Goal: Task Accomplishment & Management: Use online tool/utility

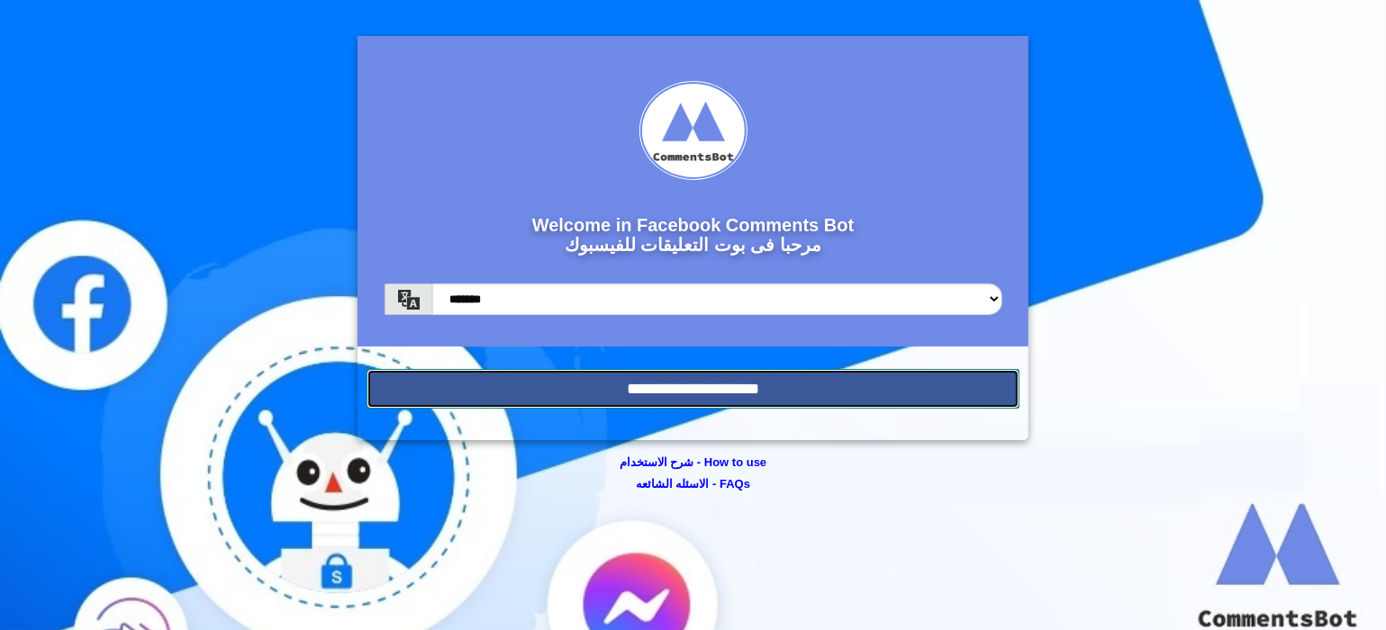
click at [797, 383] on input "**********" at bounding box center [694, 389] width 654 height 40
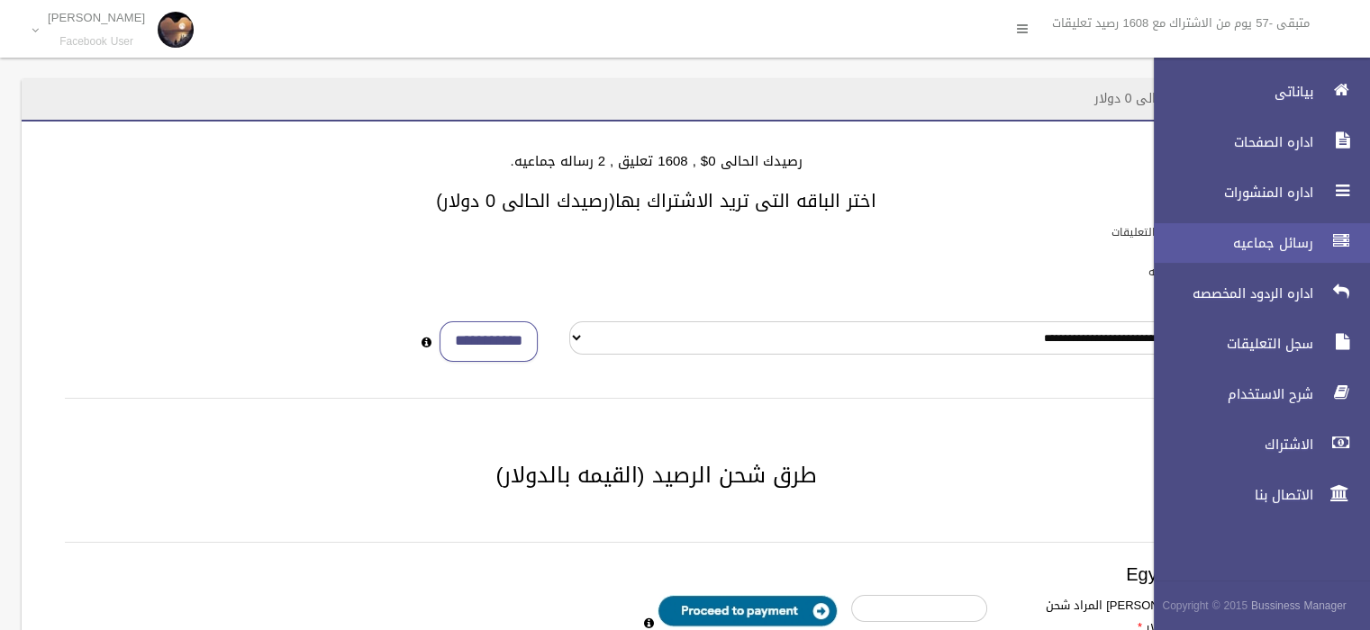
click at [1314, 244] on span "رسائل جماعيه" at bounding box center [1228, 243] width 180 height 18
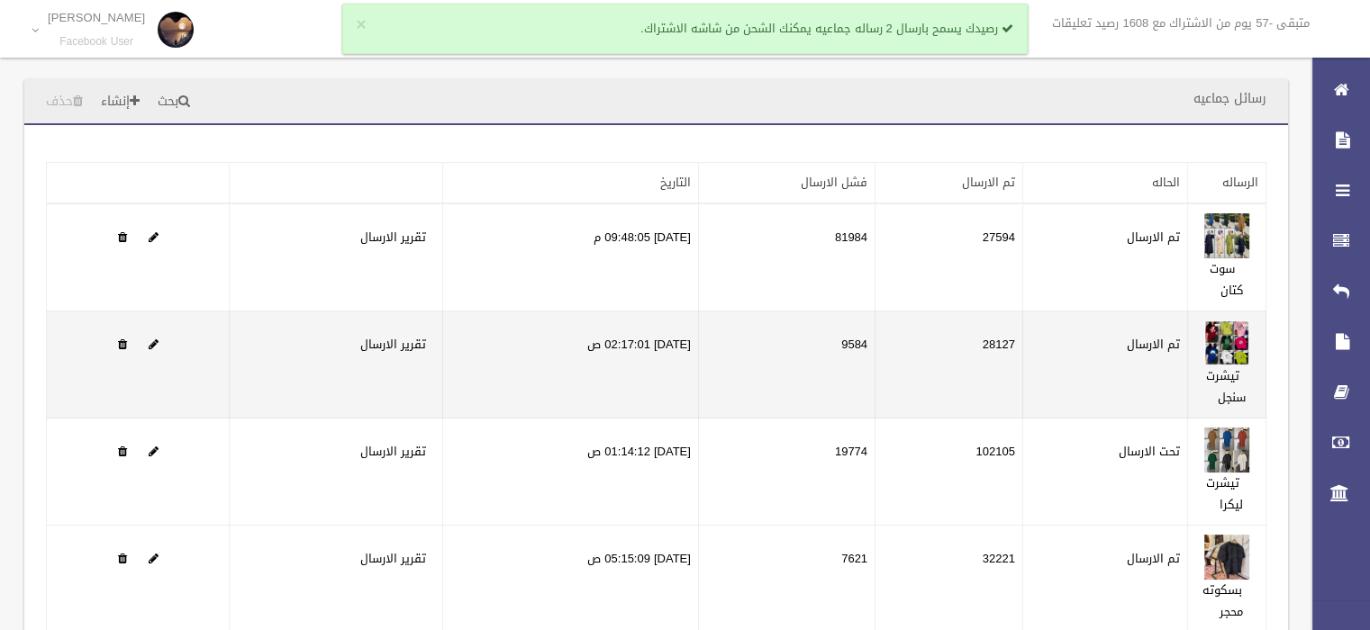
scroll to position [297, 0]
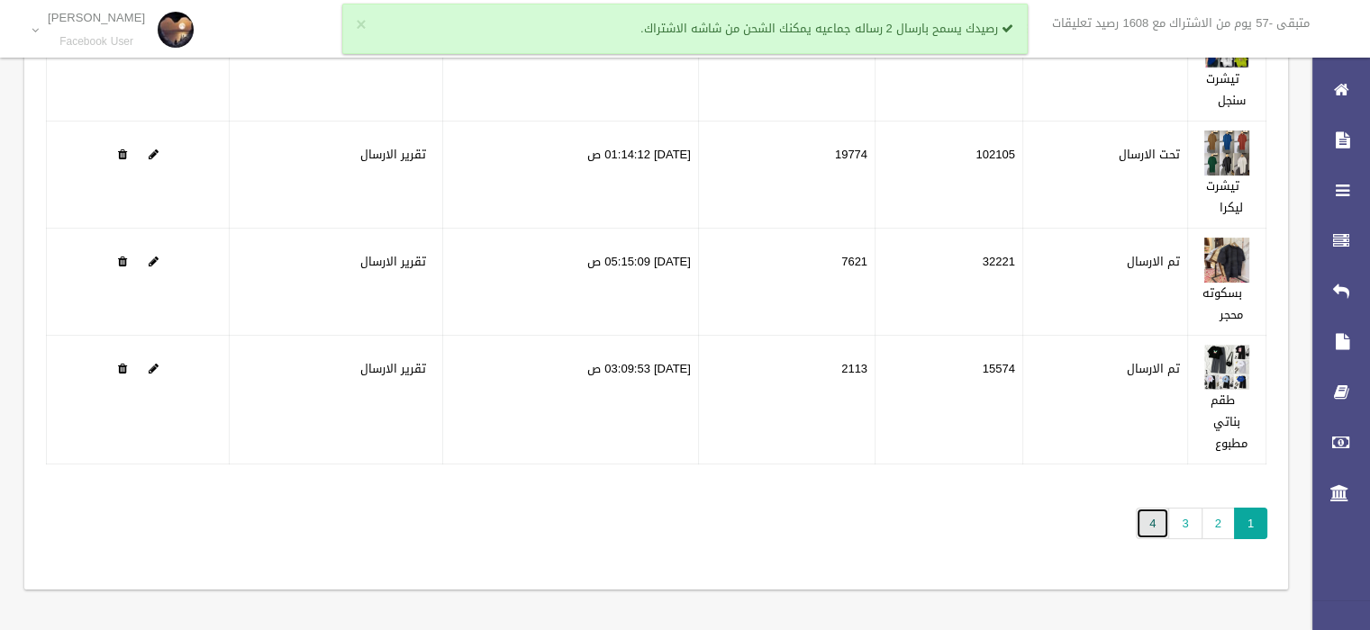
click at [1157, 525] on link "4" at bounding box center [1152, 524] width 33 height 32
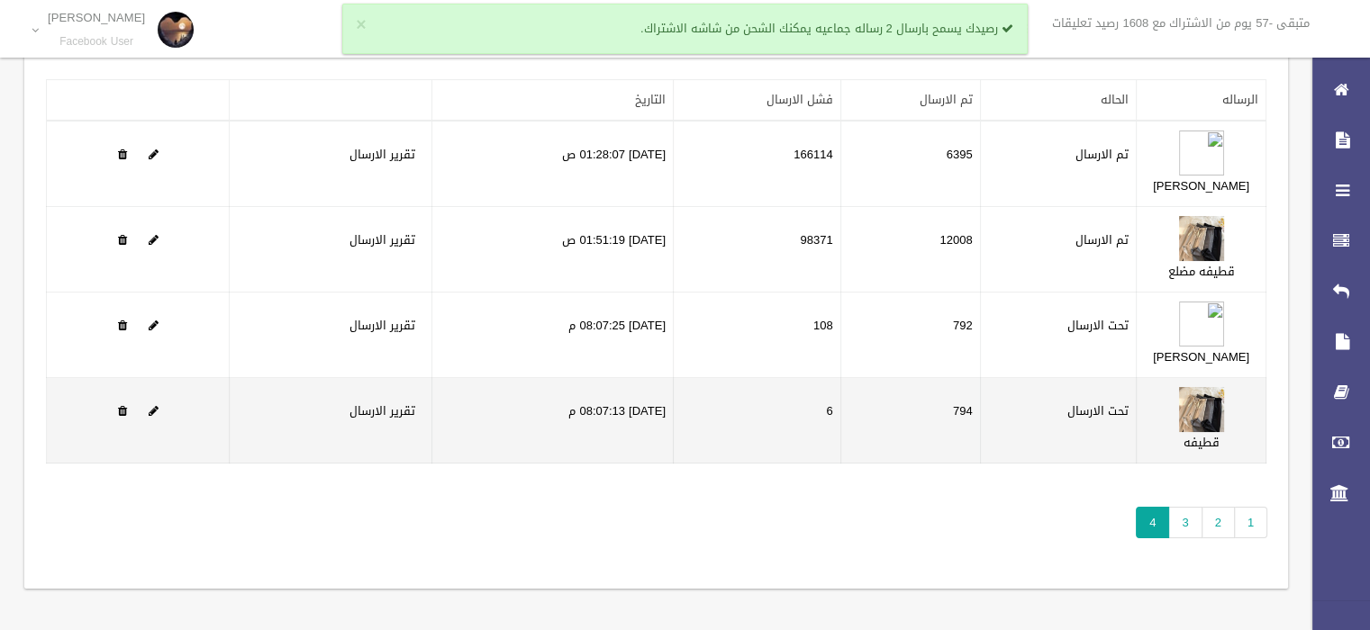
scroll to position [113, 0]
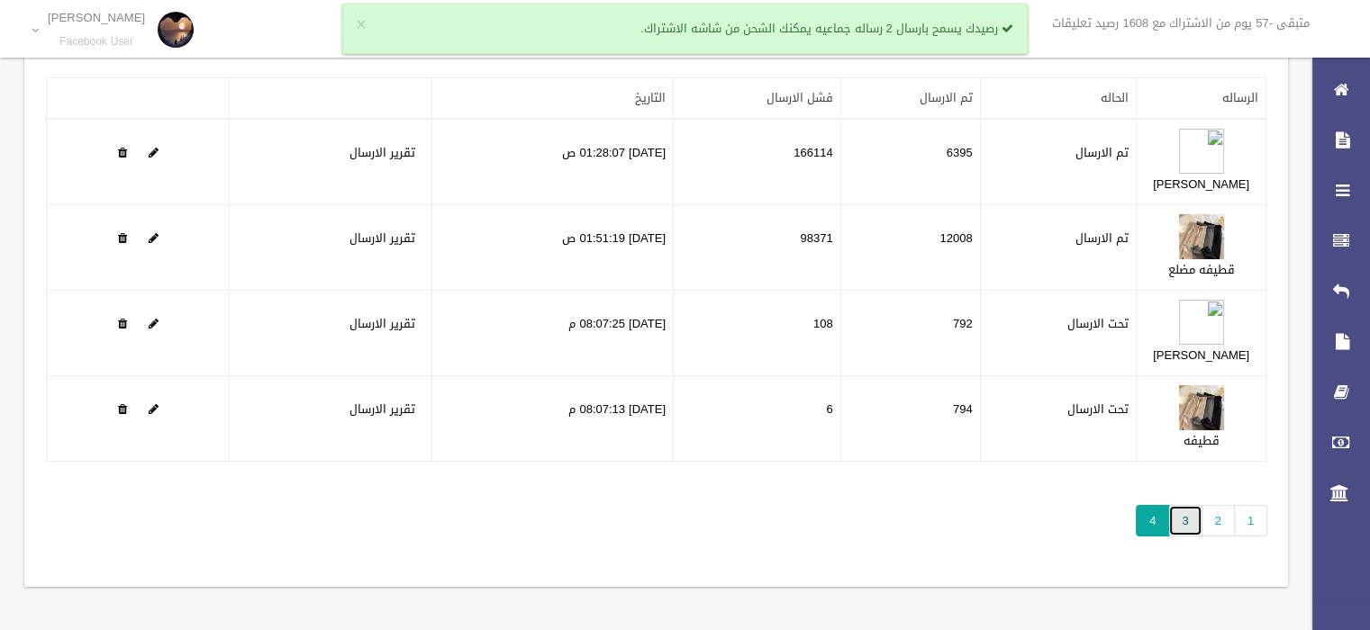
click at [1173, 537] on link "3" at bounding box center [1184, 521] width 33 height 32
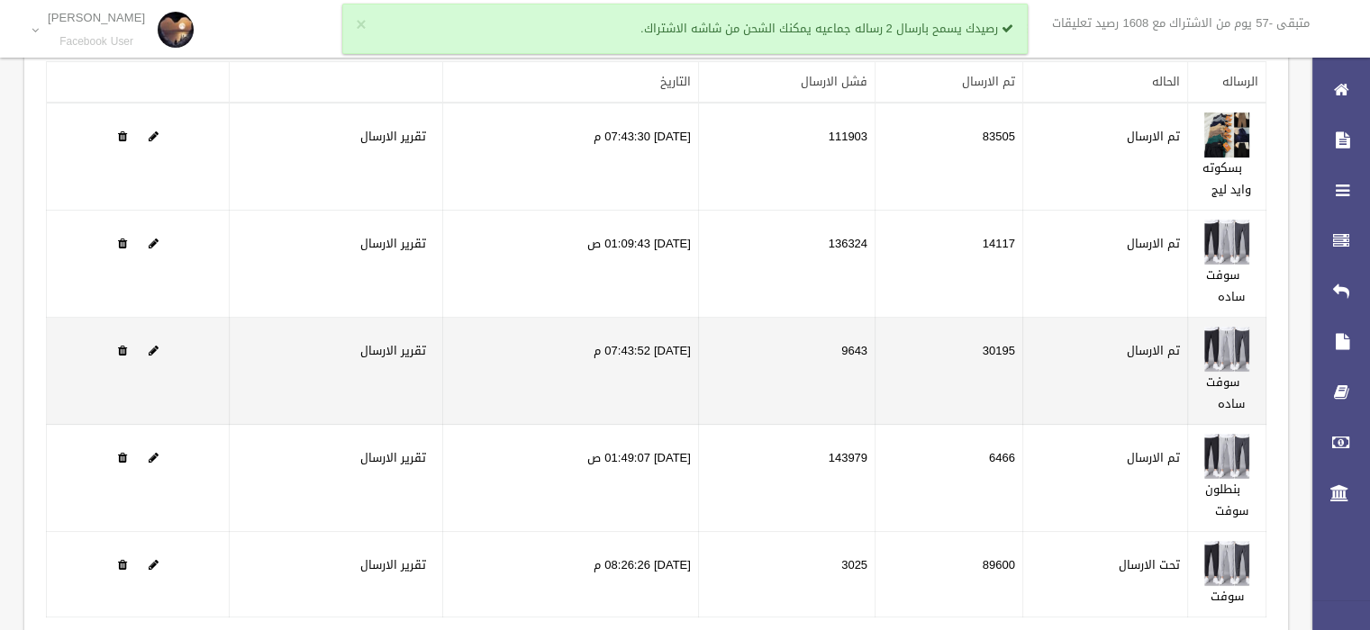
scroll to position [225, 0]
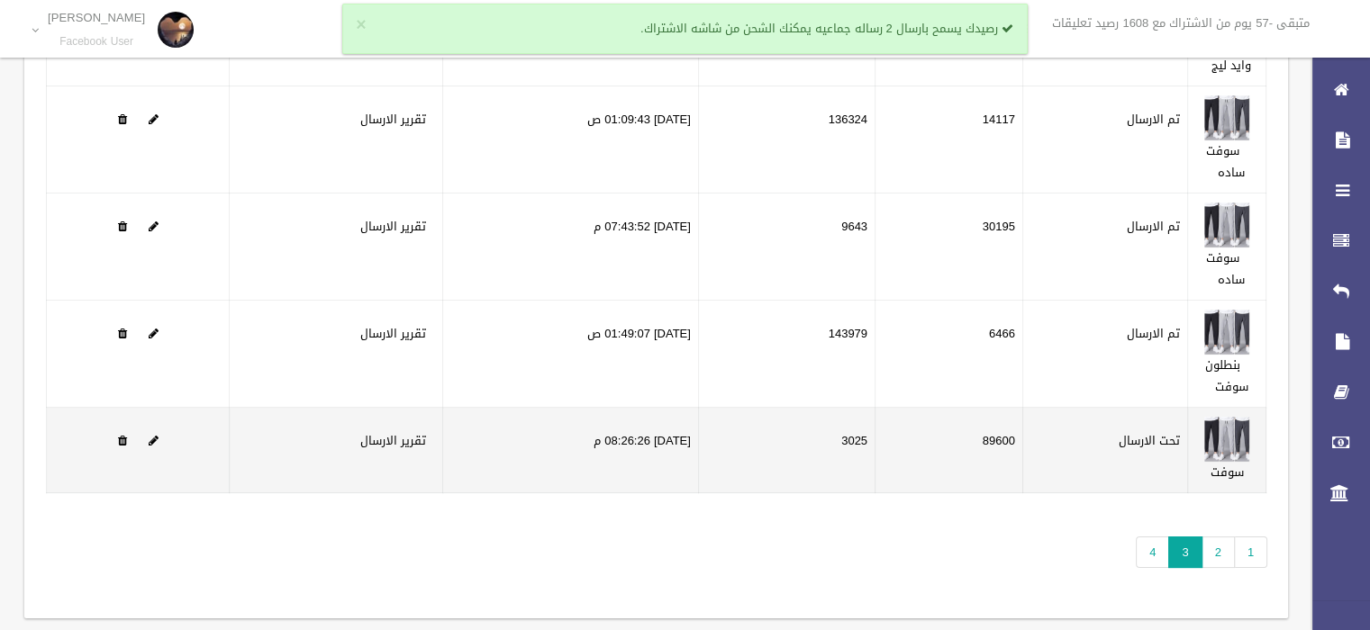
click at [158, 444] on td at bounding box center [138, 451] width 183 height 86
click at [157, 441] on span at bounding box center [154, 441] width 10 height 12
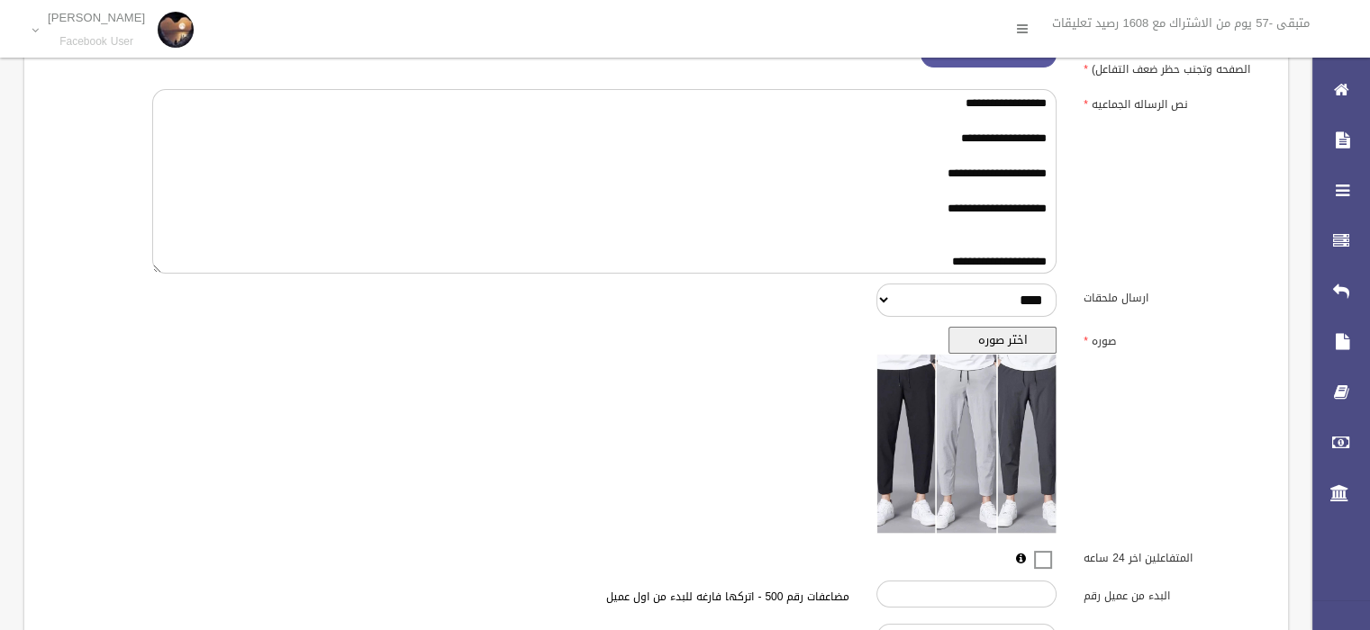
scroll to position [490, 0]
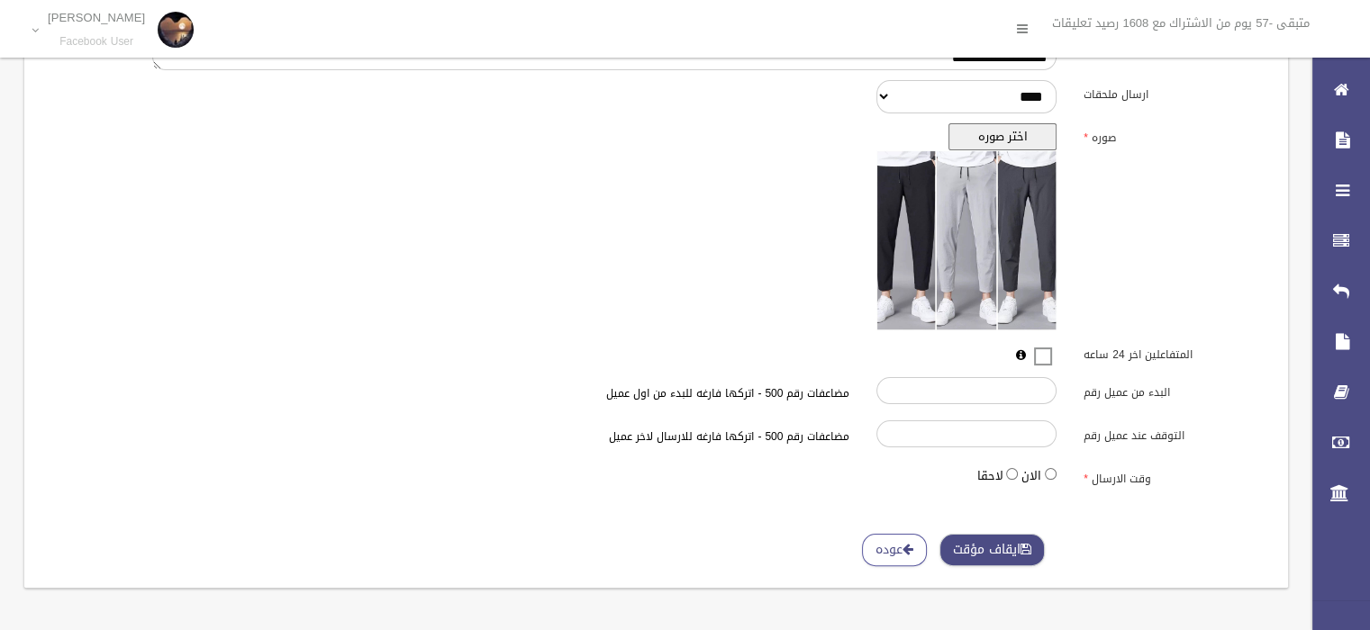
click at [983, 548] on button "ايقاف مؤقت" at bounding box center [991, 550] width 105 height 33
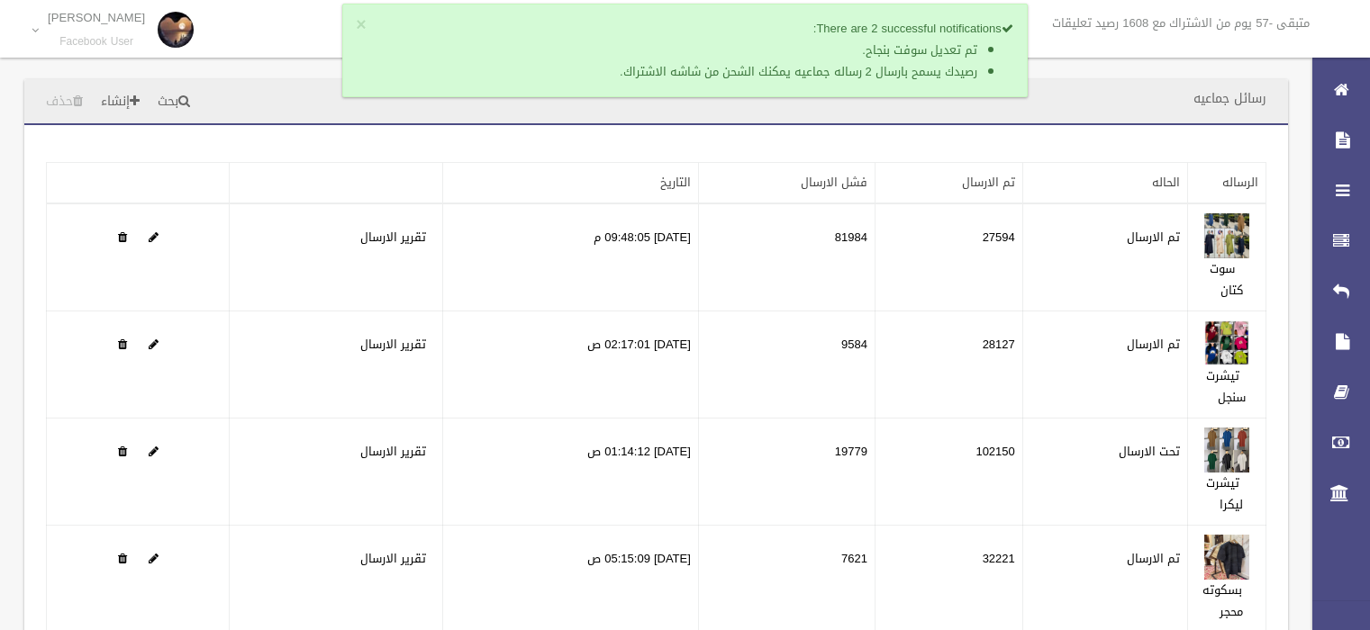
scroll to position [297, 0]
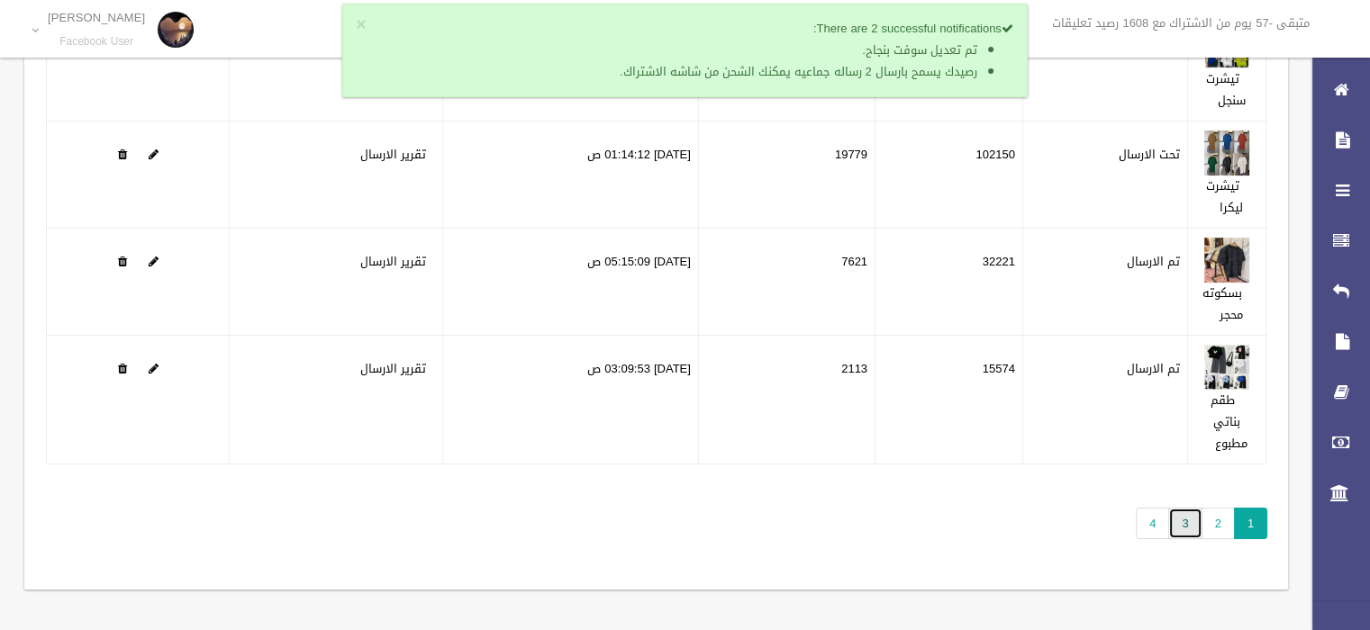
click at [1180, 524] on link "3" at bounding box center [1184, 524] width 33 height 32
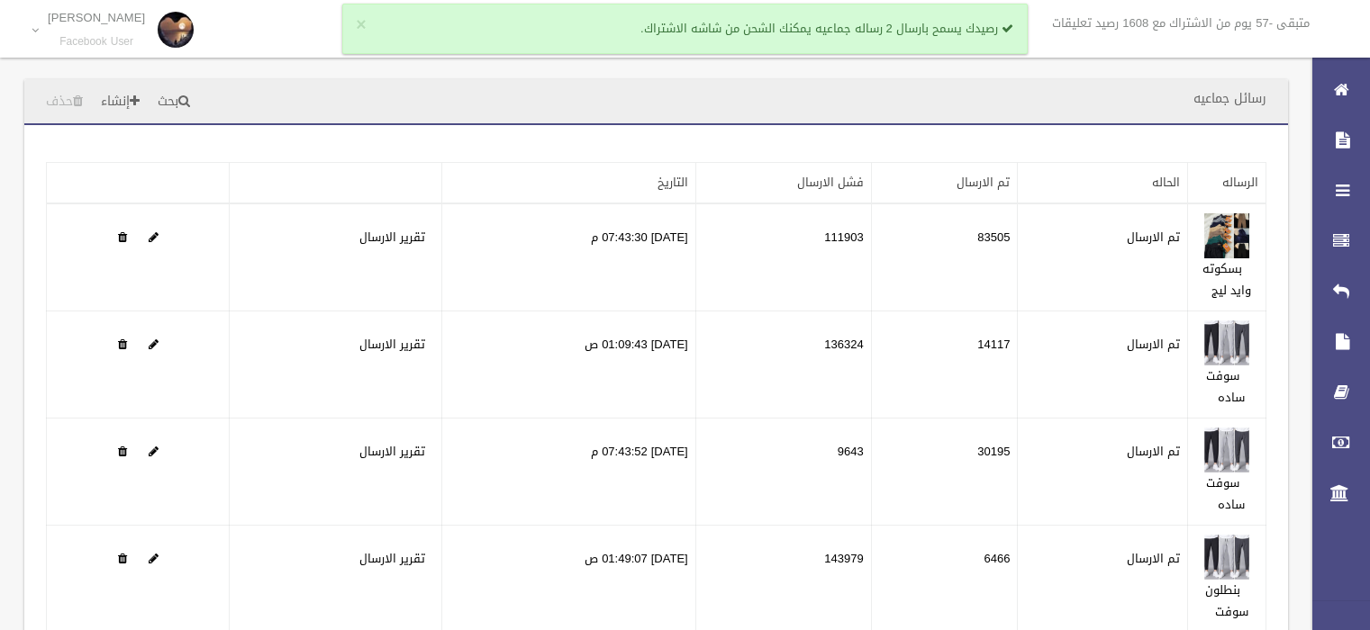
scroll to position [254, 0]
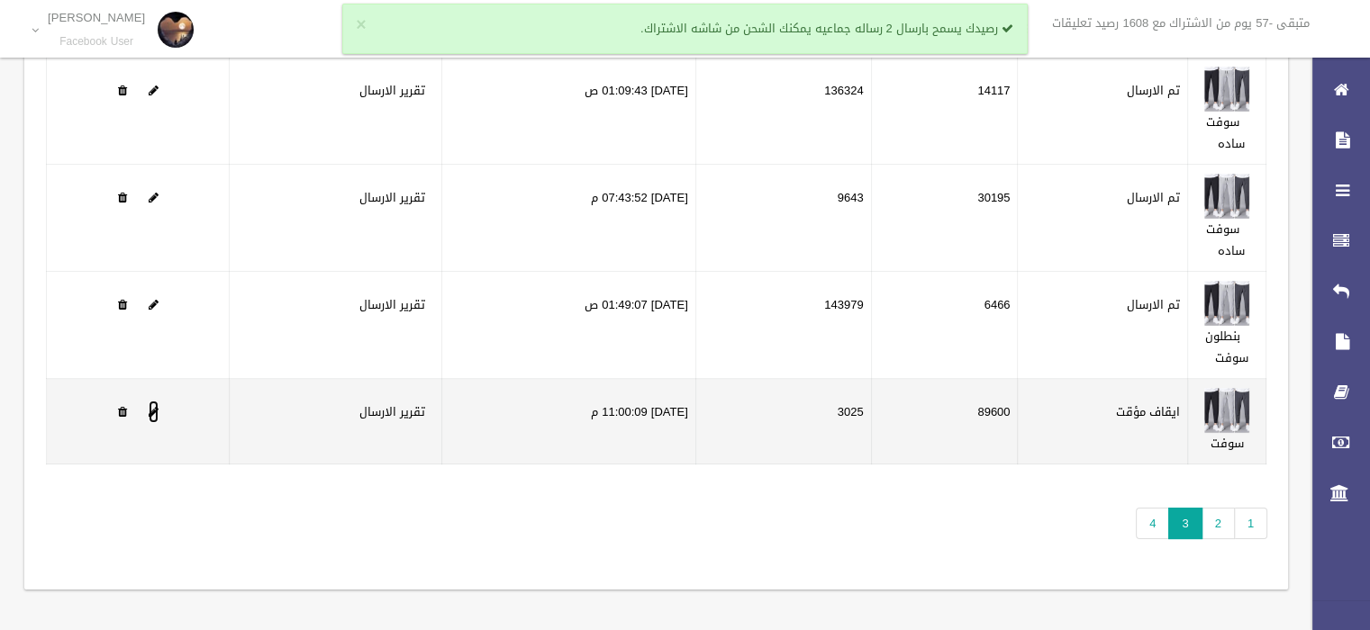
click at [157, 408] on span at bounding box center [154, 412] width 10 height 12
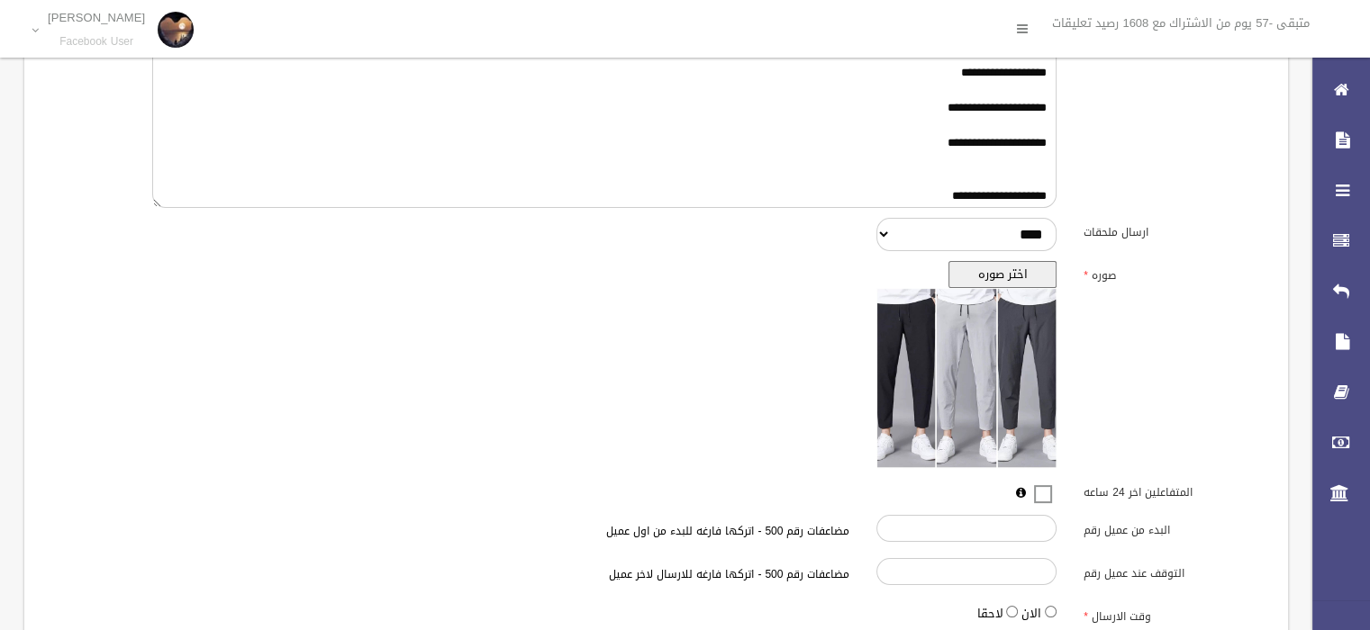
scroll to position [490, 0]
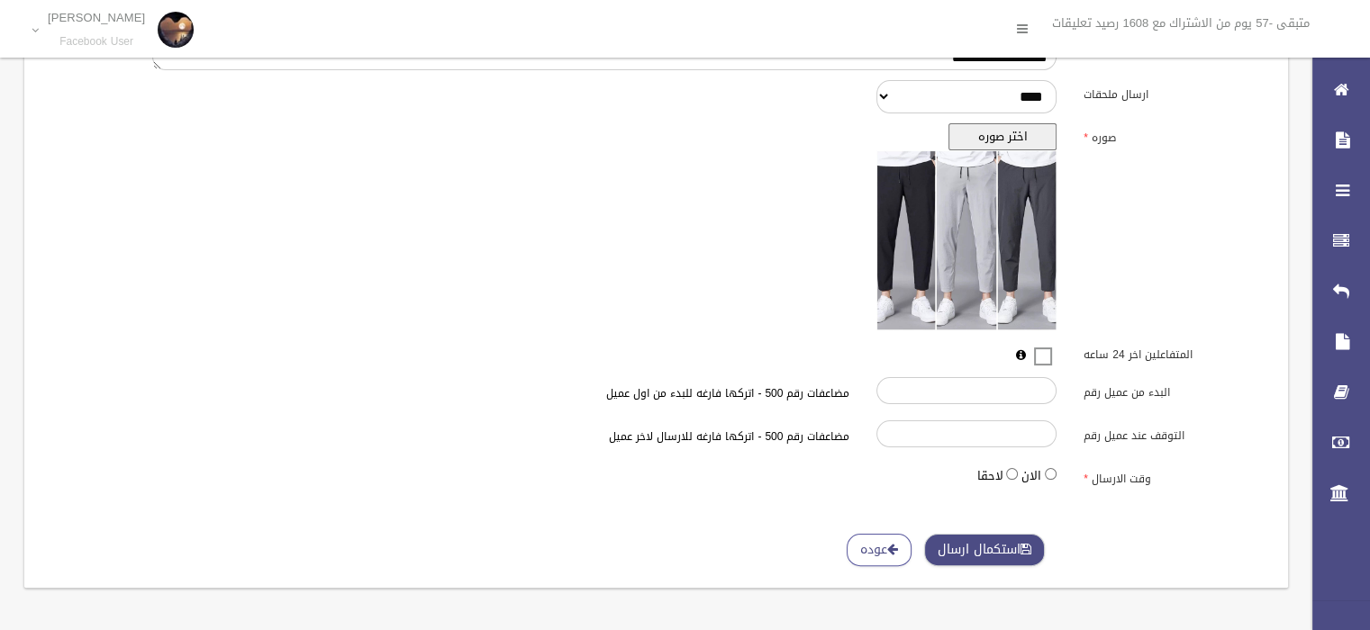
click at [949, 539] on button "استكمال ارسال" at bounding box center [984, 550] width 121 height 33
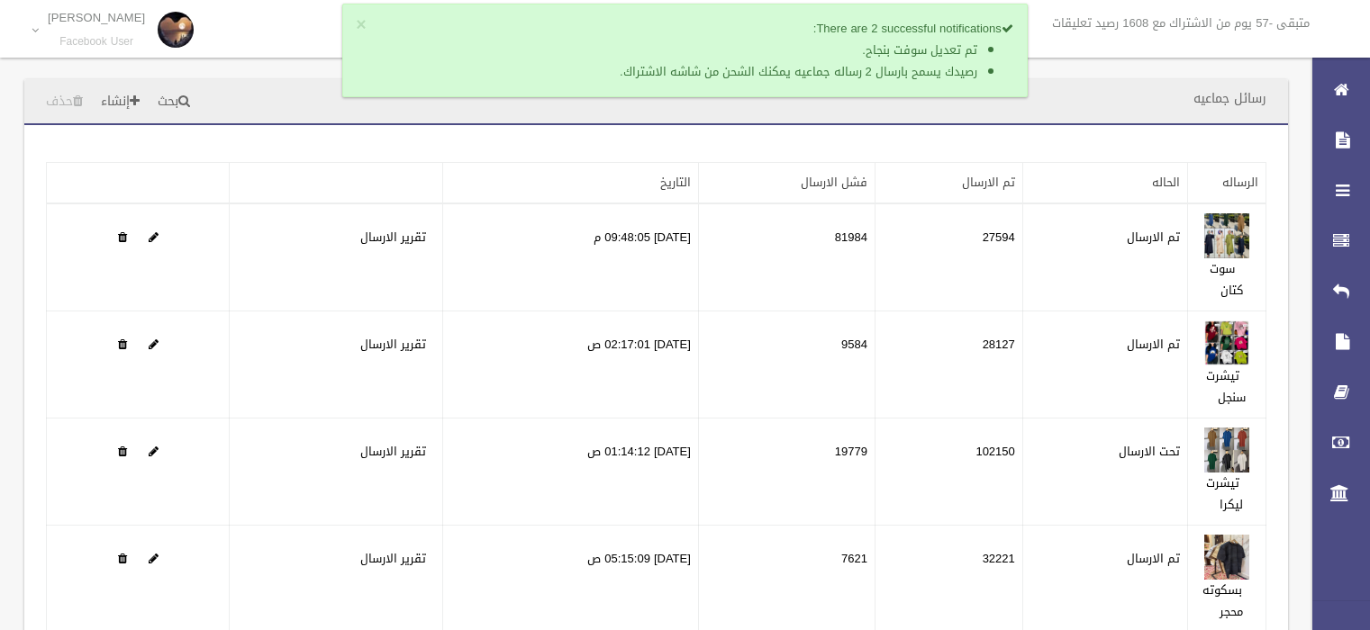
scroll to position [297, 0]
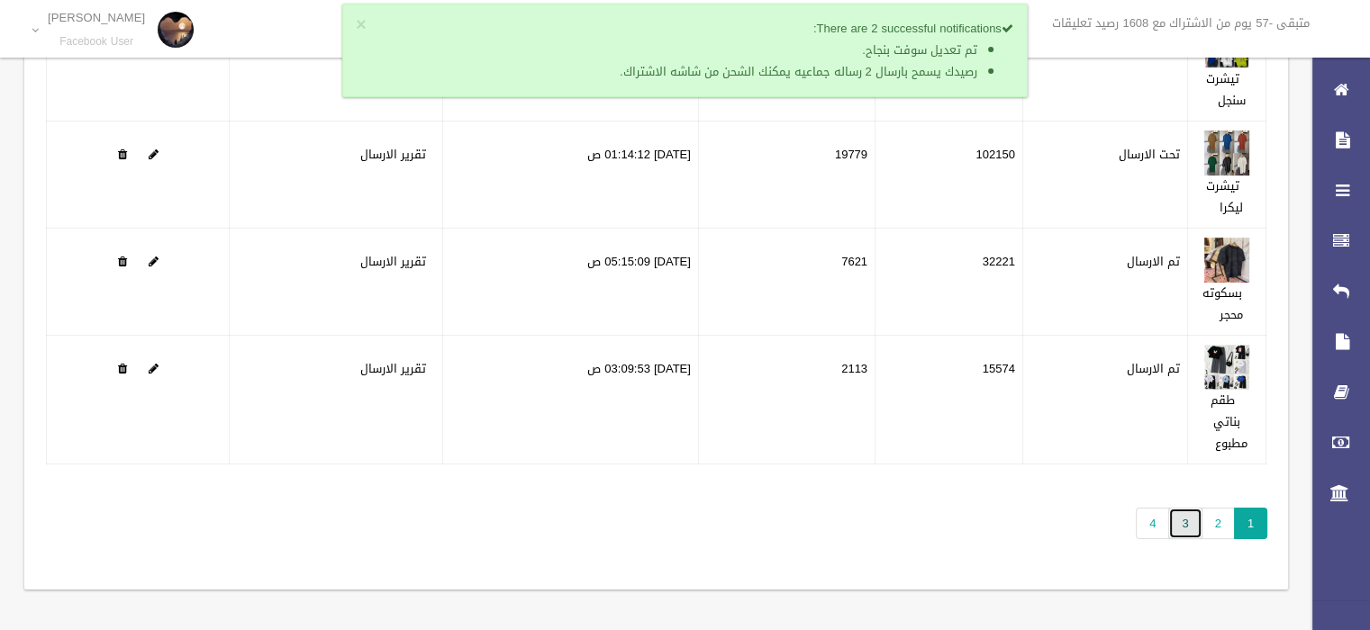
click at [1182, 525] on link "3" at bounding box center [1184, 524] width 33 height 32
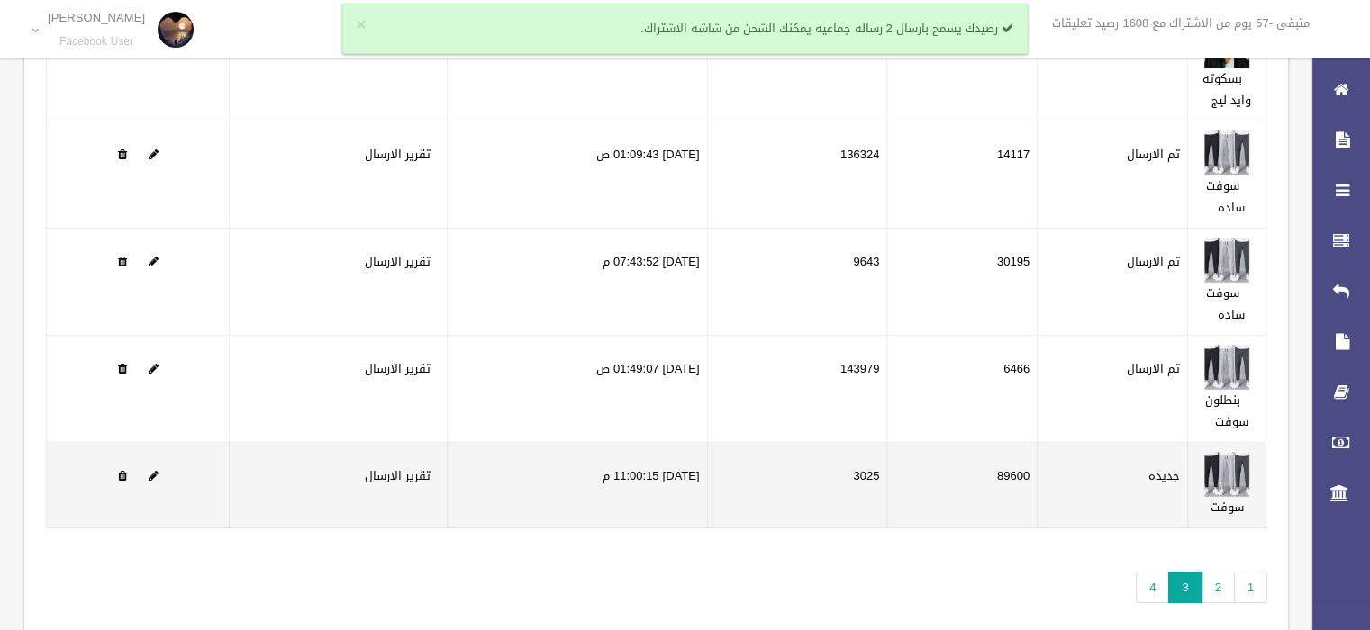
scroll to position [225, 0]
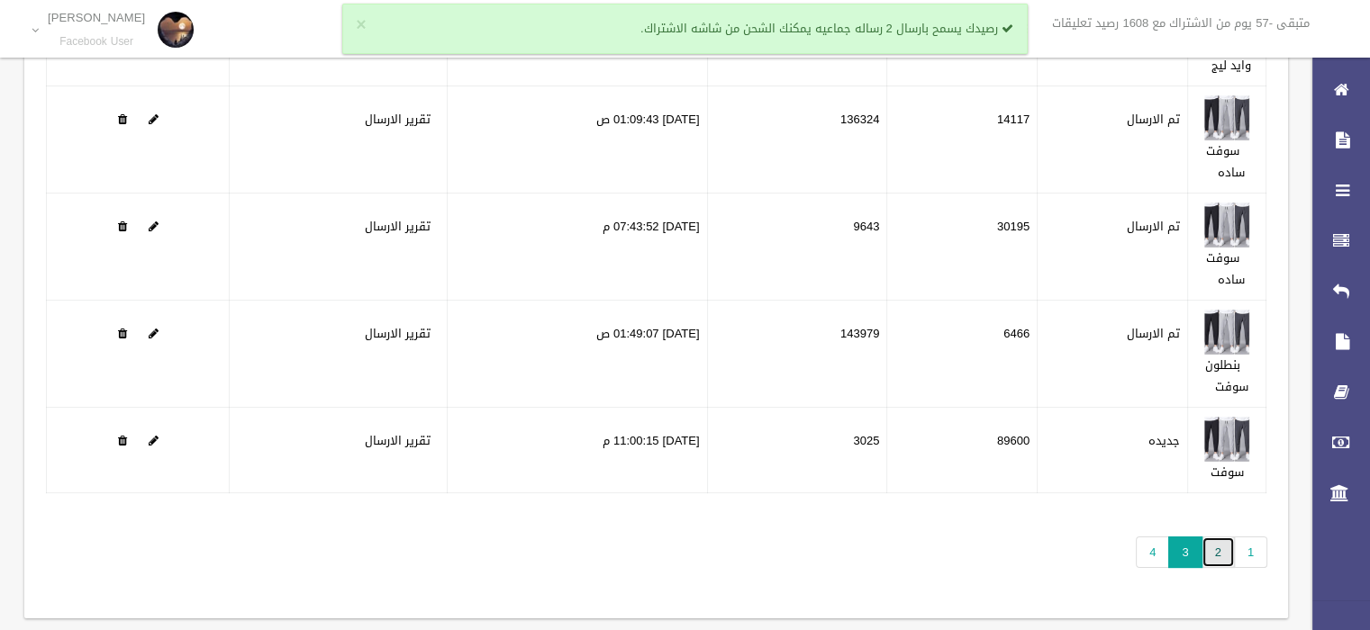
click at [1209, 551] on link "2" at bounding box center [1217, 553] width 33 height 32
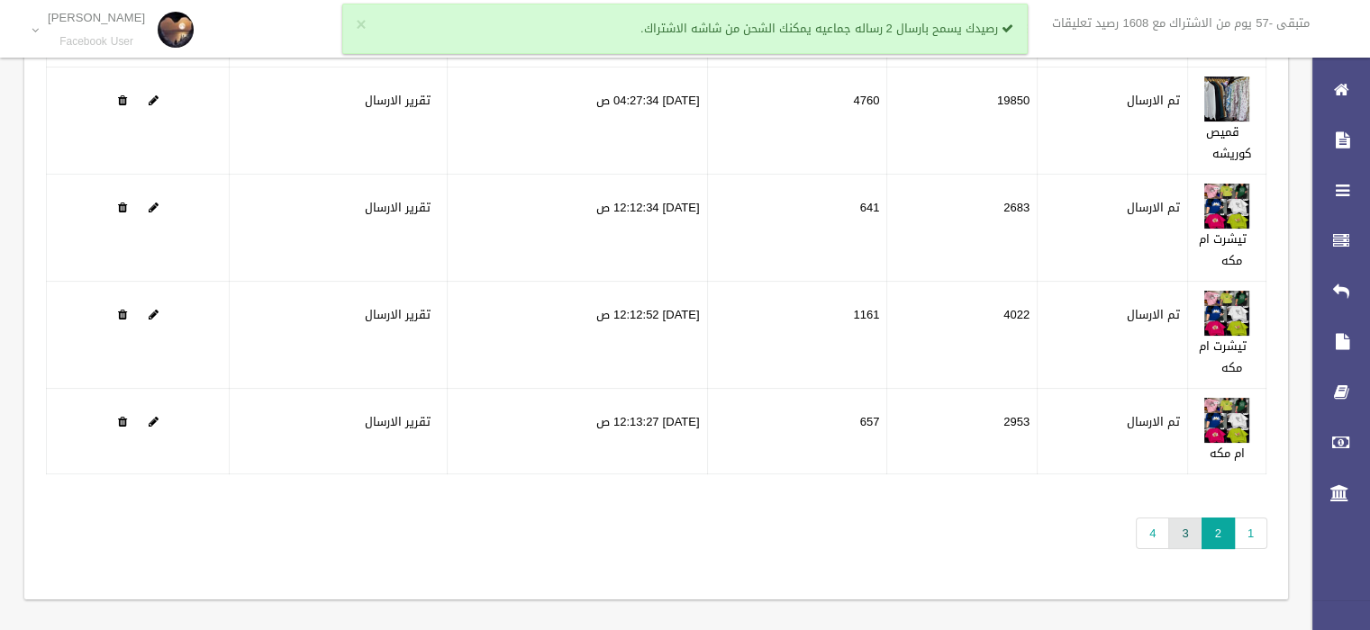
scroll to position [254, 0]
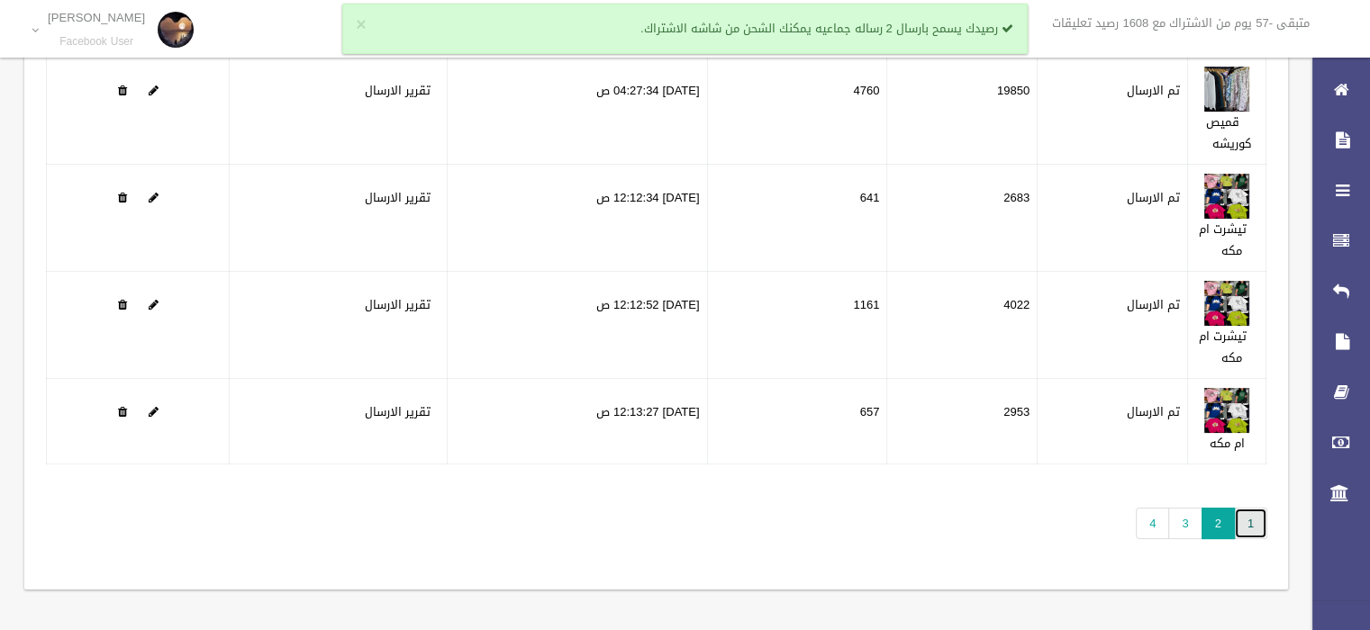
click at [1247, 523] on link "1" at bounding box center [1250, 524] width 33 height 32
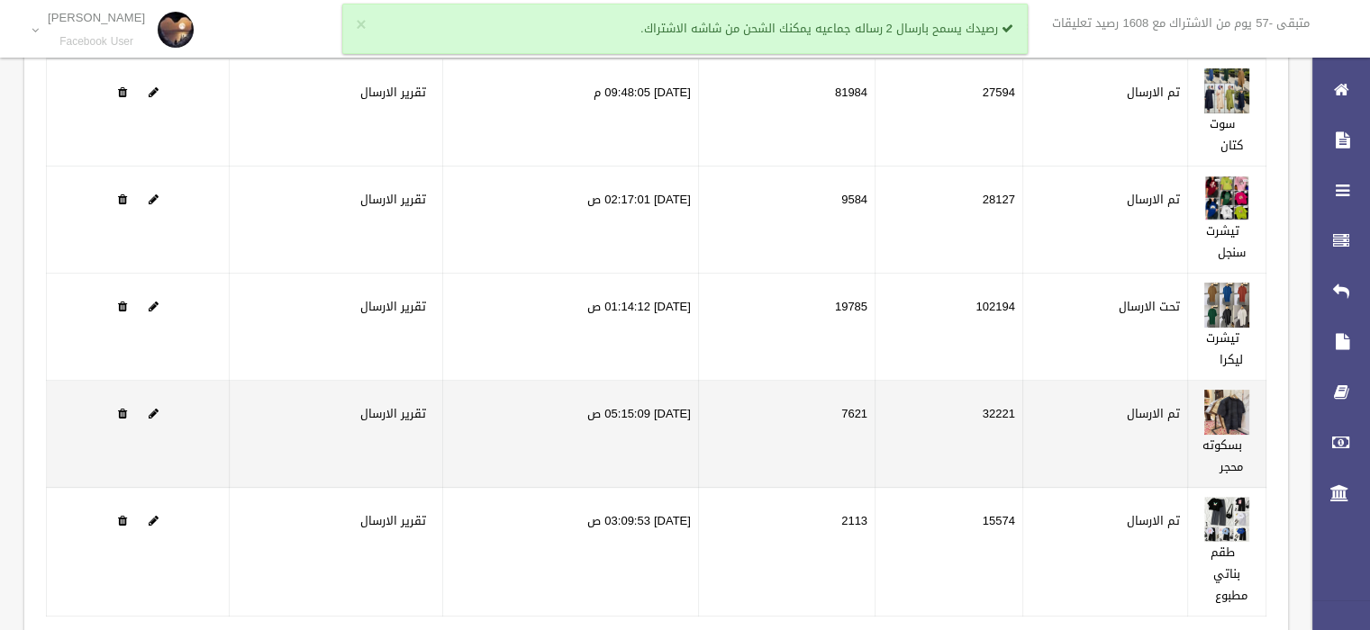
scroll to position [113, 0]
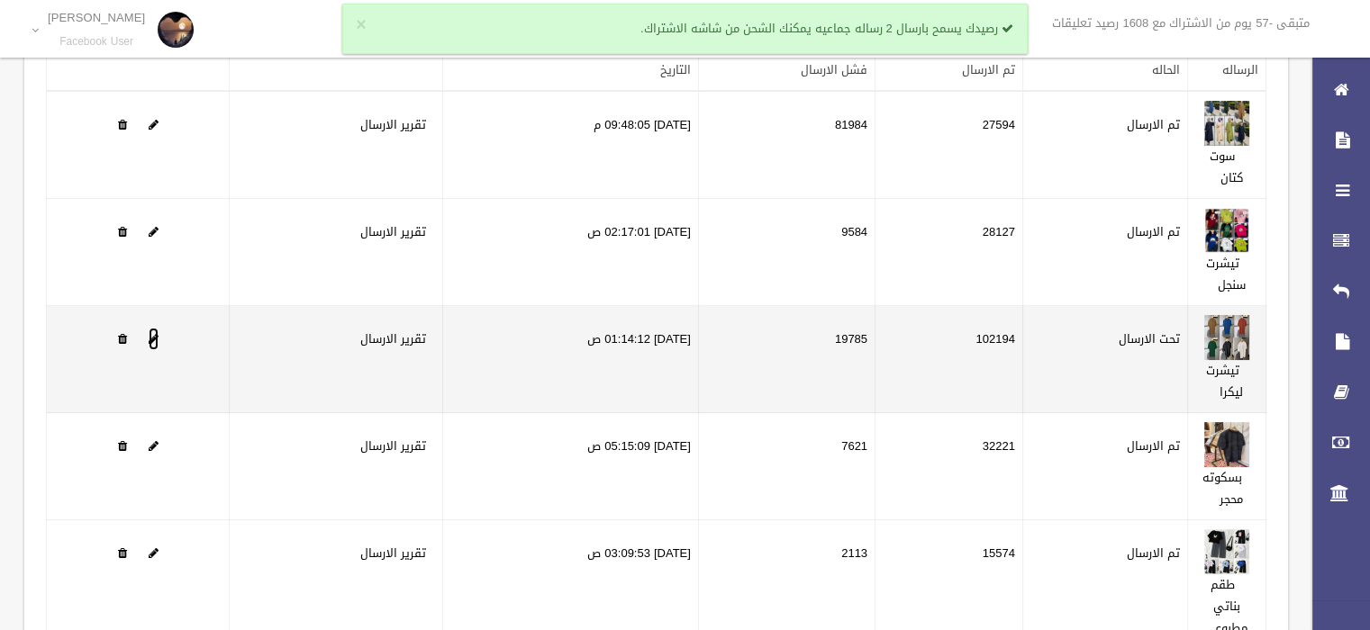
click at [149, 335] on span at bounding box center [154, 339] width 10 height 12
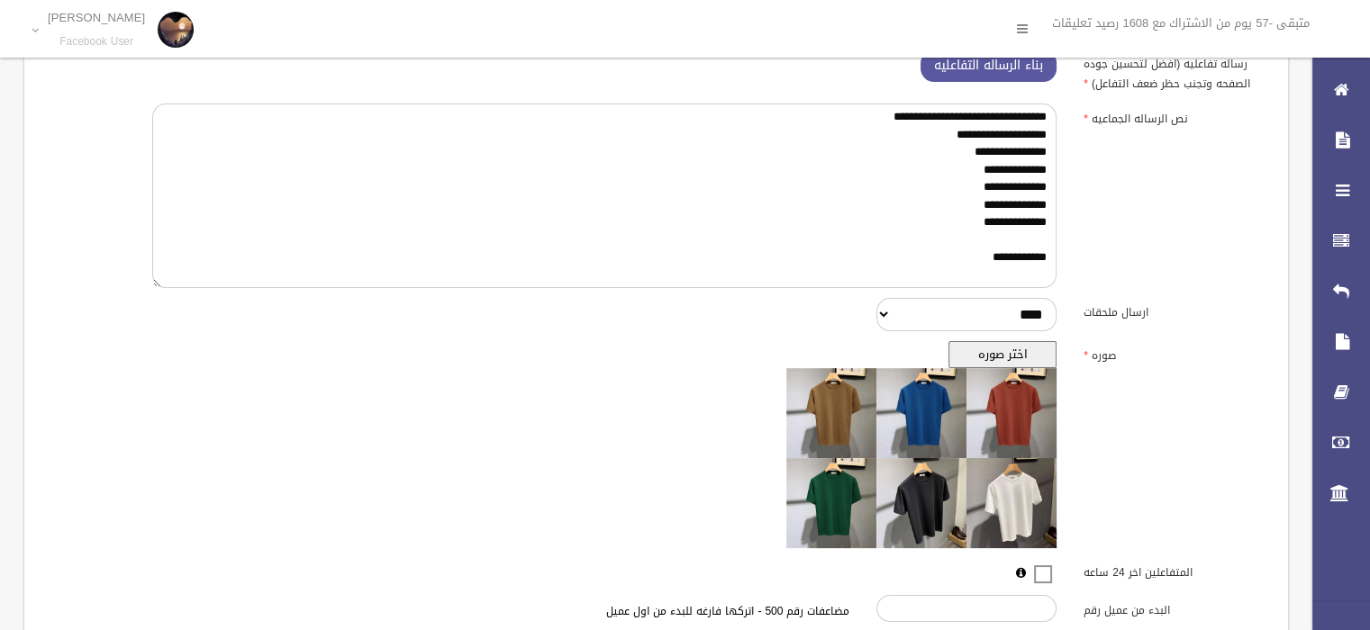
scroll to position [490, 0]
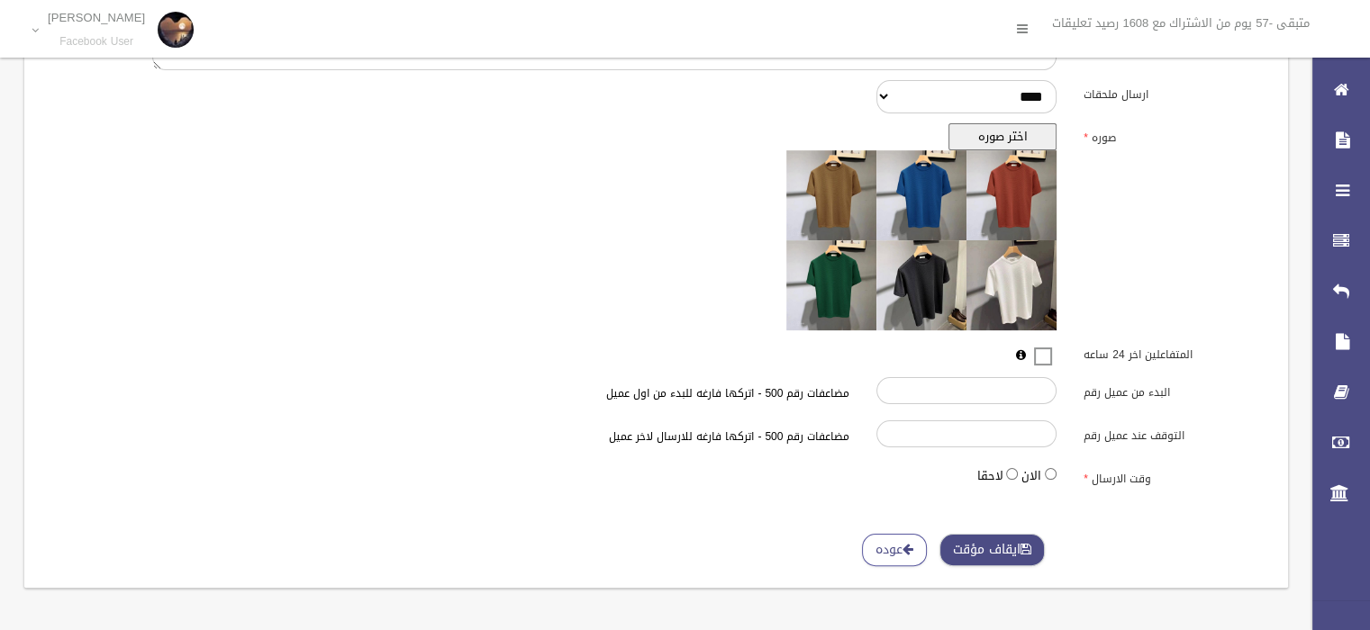
click at [983, 553] on button "ايقاف مؤقت" at bounding box center [991, 550] width 105 height 33
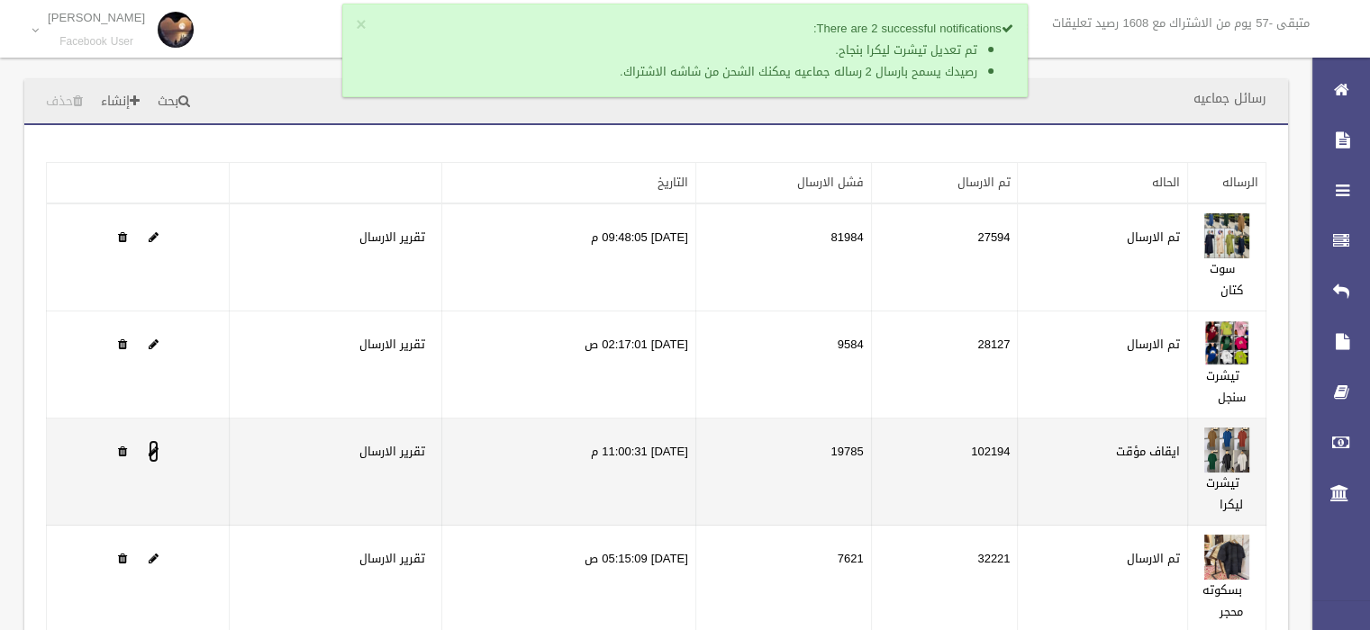
click at [152, 449] on span at bounding box center [154, 452] width 10 height 12
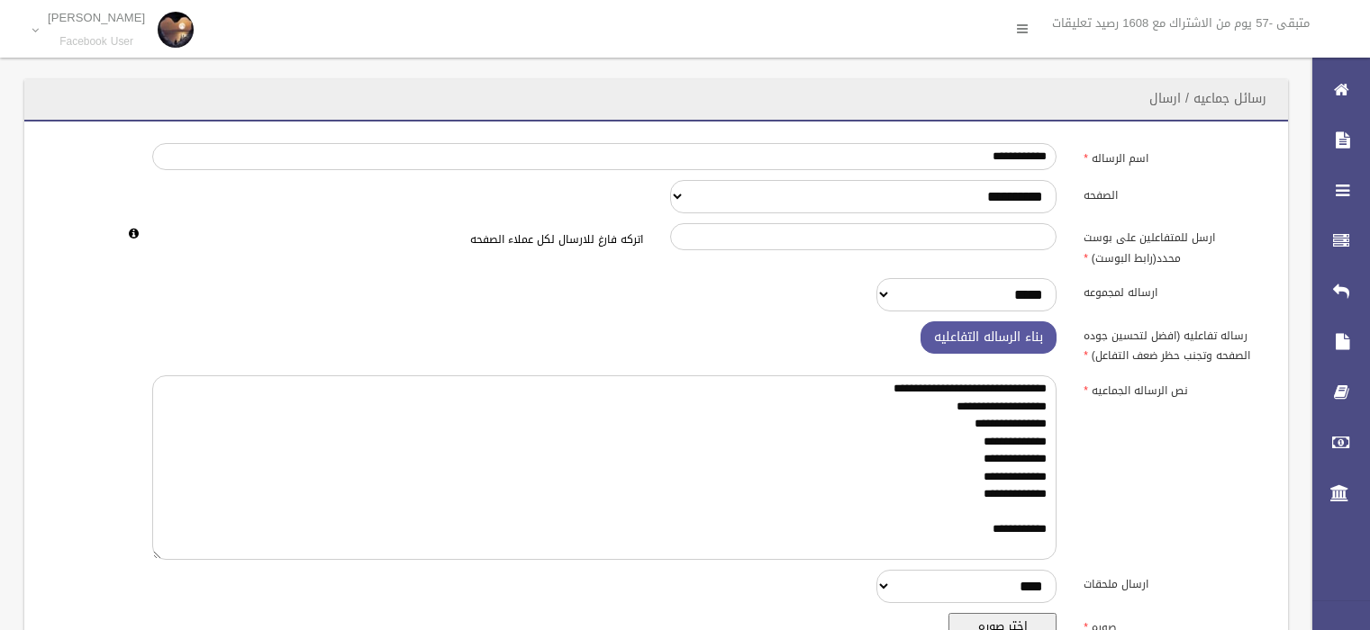
scroll to position [490, 0]
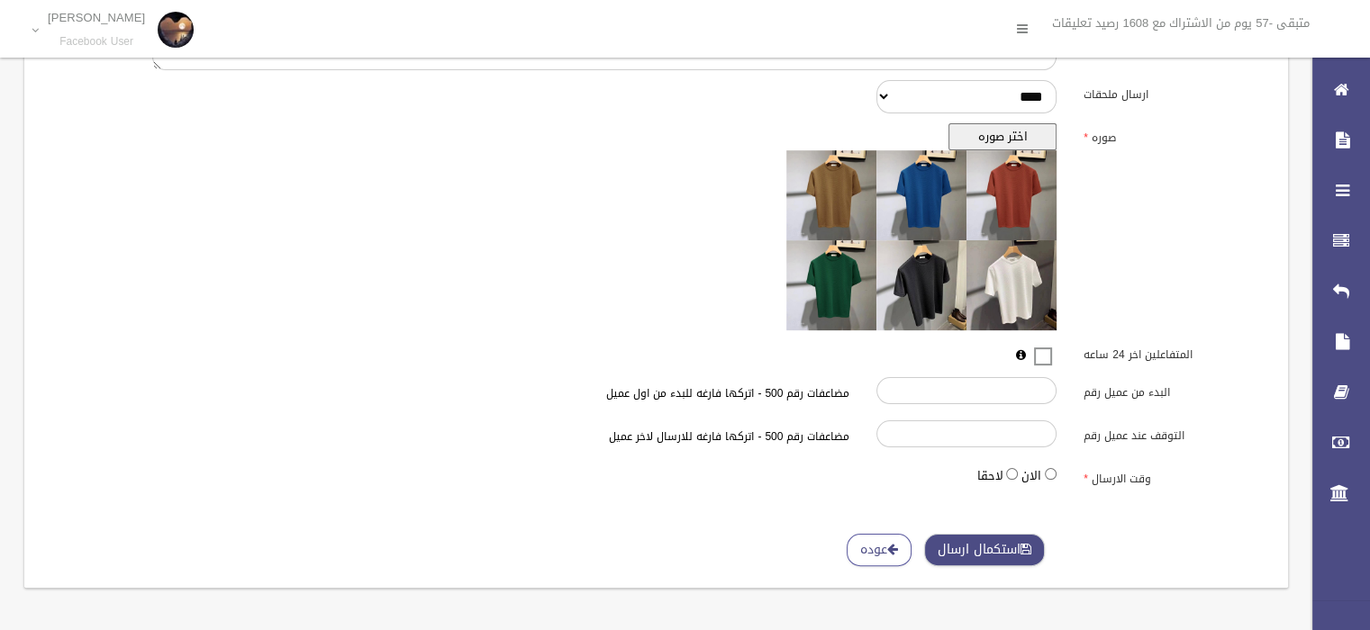
click at [982, 545] on button "استكمال ارسال" at bounding box center [984, 550] width 121 height 33
